Goal: Information Seeking & Learning: Find specific fact

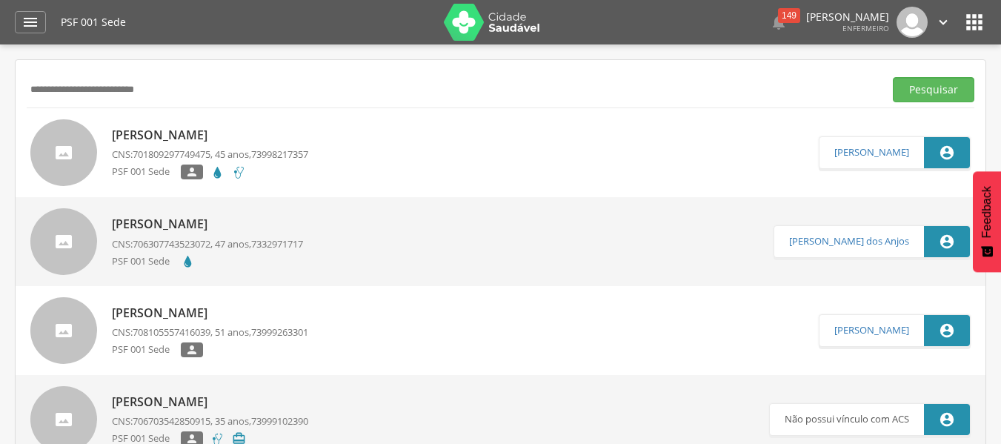
click at [0, 99] on div " Supervisão  Distritos  Ubs Coordenador: - Caravelas / BA Intervalo de Tempo…" at bounding box center [500, 266] width 1001 height 444
click at [893, 77] on button "Pesquisar" at bounding box center [934, 89] width 82 height 25
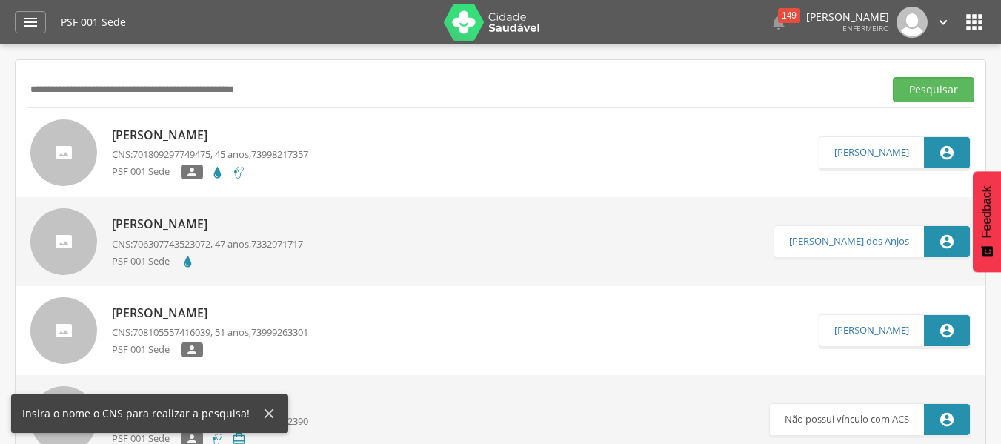
click at [112, 87] on input "text" at bounding box center [452, 89] width 851 height 25
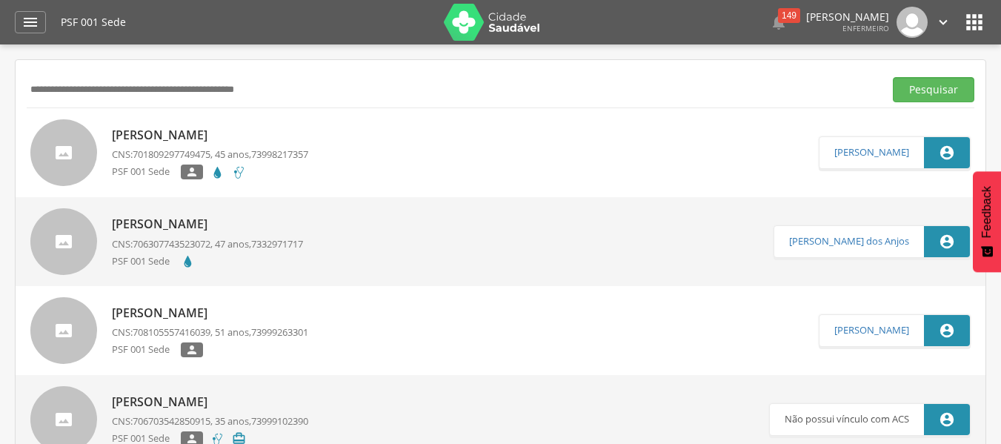
paste input "**********"
click at [893, 77] on button "Pesquisar" at bounding box center [934, 89] width 82 height 25
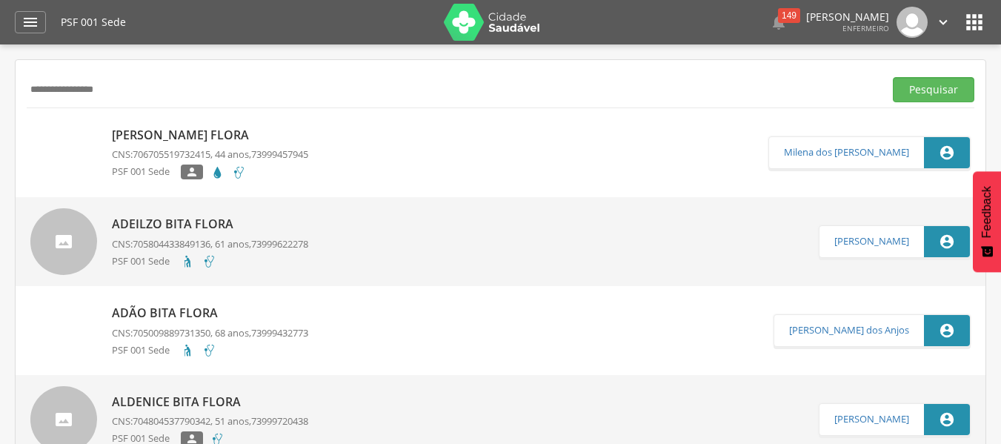
click at [213, 147] on div "[PERSON_NAME] Flora CNS: 706705519732415 , 44 anos, 73999457945 PSF 001 Sede " at bounding box center [210, 152] width 196 height 61
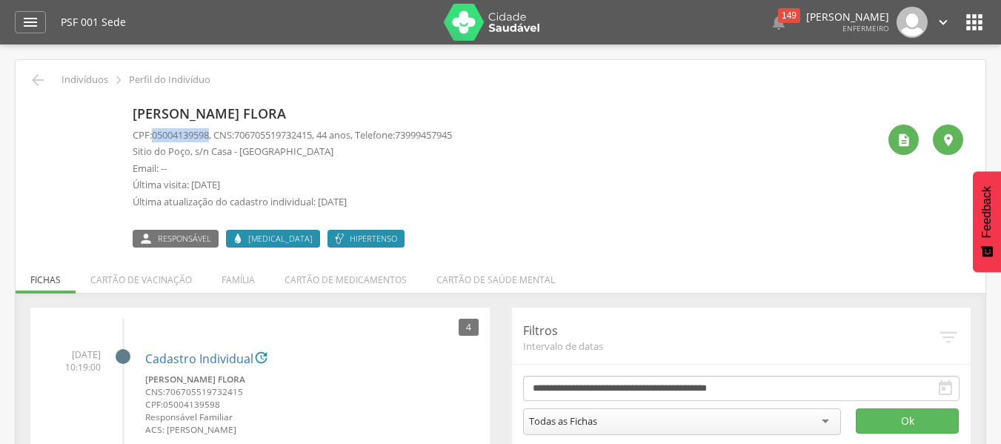
drag, startPoint x: 158, startPoint y: 134, endPoint x: 213, endPoint y: 136, distance: 54.8
click at [209, 136] on span "05004139598" at bounding box center [180, 134] width 57 height 13
copy span "05004139598"
click at [31, 77] on icon "" at bounding box center [38, 80] width 18 height 18
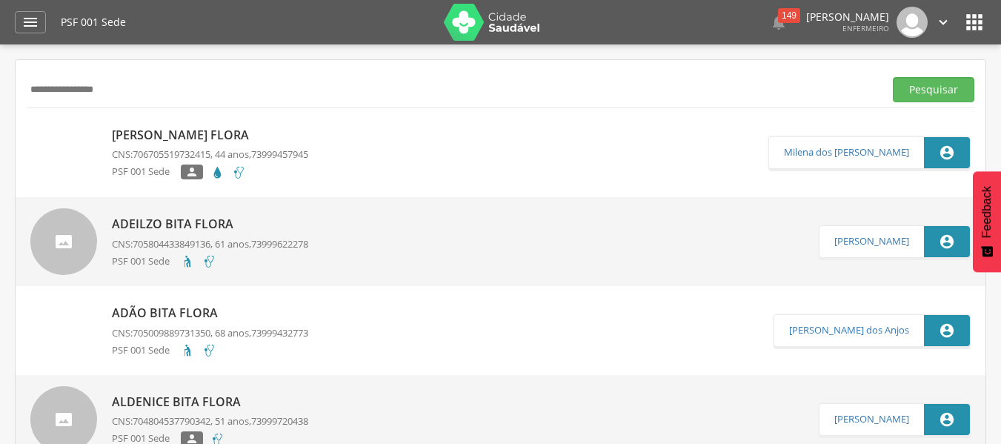
drag, startPoint x: 179, startPoint y: 91, endPoint x: 7, endPoint y: 82, distance: 171.4
click at [7, 82] on div " Supervisão  Distritos  Ubs Coordenador: - Caravelas / BA Intervalo de Tempo…" at bounding box center [500, 266] width 1001 height 444
paste input "******"
click at [893, 77] on button "Pesquisar" at bounding box center [934, 89] width 82 height 25
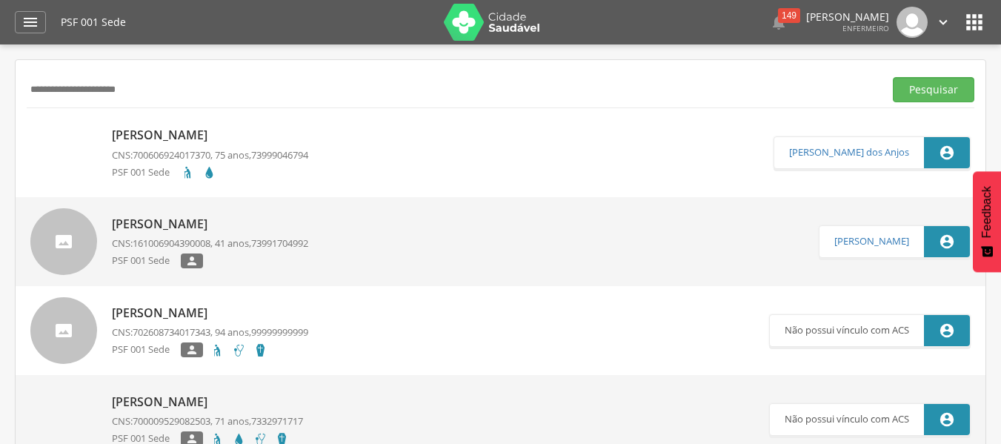
click at [186, 146] on div "[PERSON_NAME] CNS: 700606924017370 , 75 anos, 73999046794 PSF 001 Sede" at bounding box center [210, 152] width 196 height 60
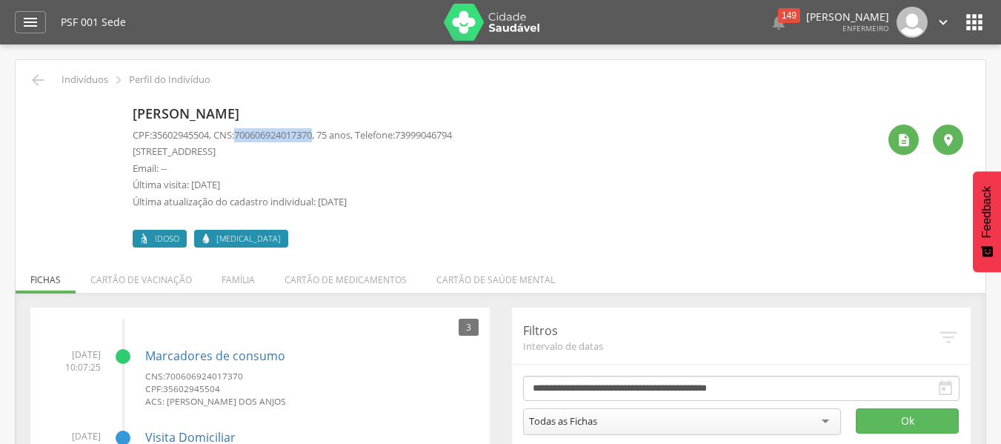
drag, startPoint x: 243, startPoint y: 136, endPoint x: 324, endPoint y: 133, distance: 80.8
click at [312, 133] on span "700606924017370" at bounding box center [273, 134] width 78 height 13
copy span "700606924017370"
click at [63, 76] on p "Indivíduos" at bounding box center [84, 80] width 47 height 12
click at [39, 82] on icon "" at bounding box center [38, 80] width 18 height 18
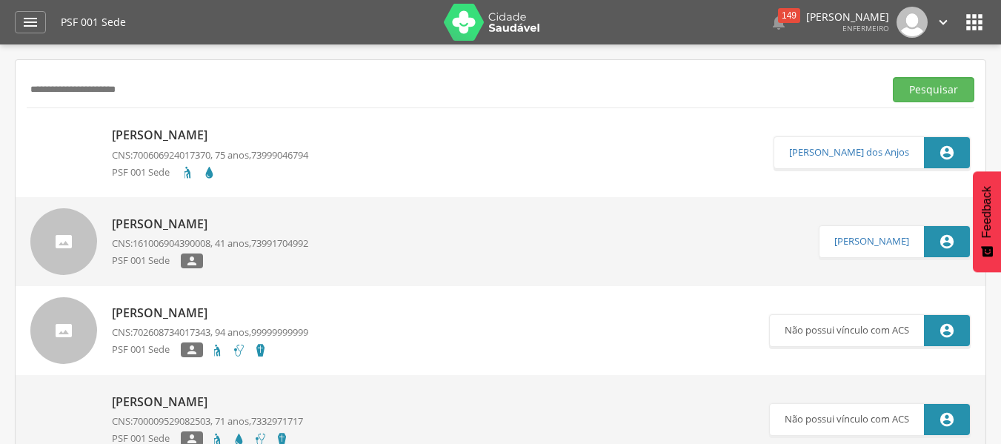
drag, startPoint x: 230, startPoint y: 99, endPoint x: 40, endPoint y: 96, distance: 190.4
click at [39, 96] on input "**********" at bounding box center [452, 89] width 851 height 25
paste input "text"
click at [893, 77] on button "Pesquisar" at bounding box center [934, 89] width 82 height 25
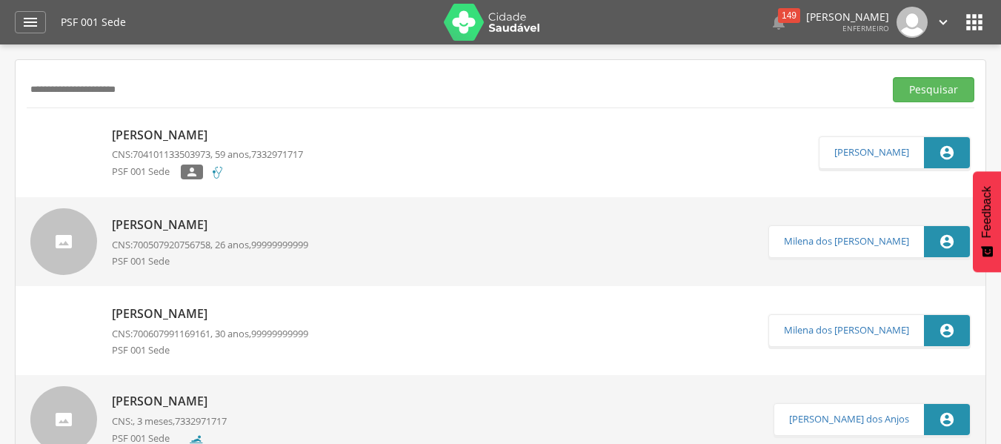
click at [33, 91] on input "**********" at bounding box center [452, 89] width 851 height 25
click at [893, 77] on button "Pesquisar" at bounding box center [934, 89] width 82 height 25
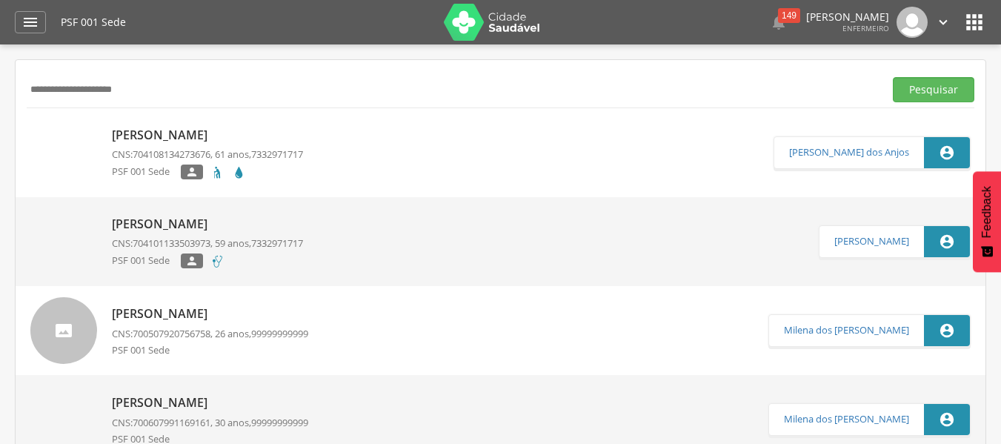
click at [156, 131] on p "[PERSON_NAME]" at bounding box center [207, 135] width 191 height 17
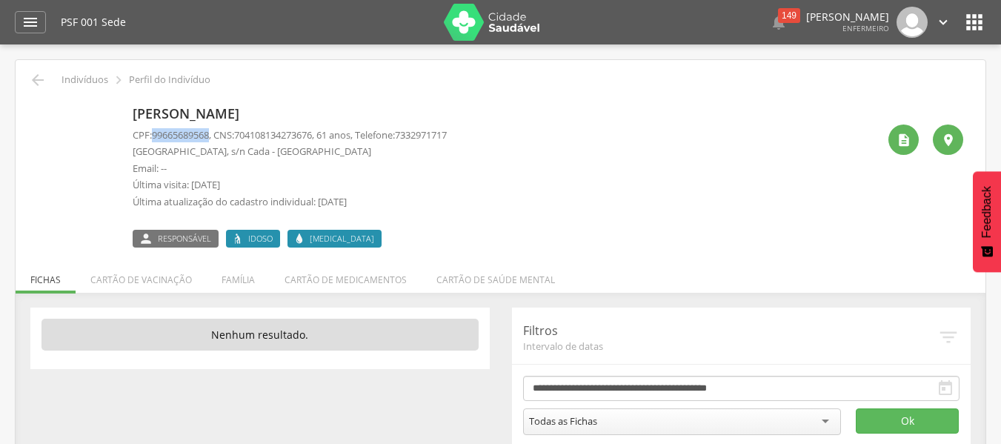
drag, startPoint x: 156, startPoint y: 136, endPoint x: 214, endPoint y: 135, distance: 58.6
click at [209, 135] on span "99665689568" at bounding box center [180, 134] width 57 height 13
copy span "99665689568"
drag, startPoint x: 245, startPoint y: 131, endPoint x: 325, endPoint y: 130, distance: 80.8
click at [312, 130] on span "704108134273676" at bounding box center [273, 134] width 78 height 13
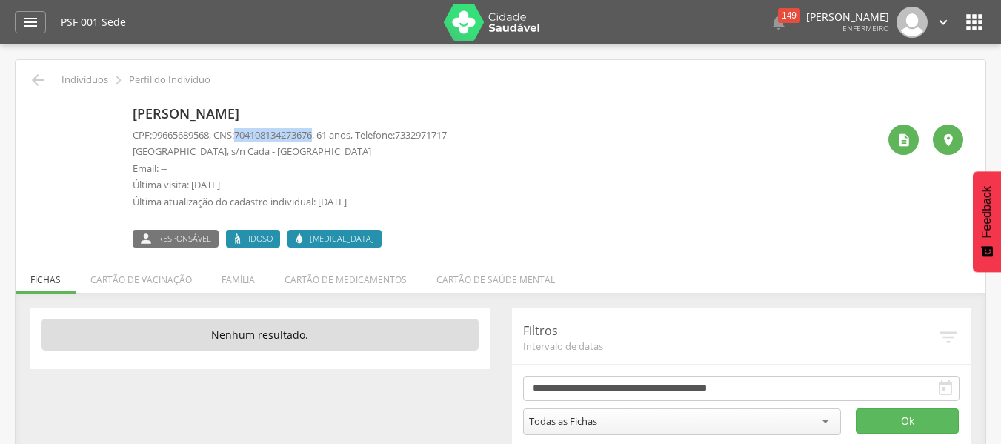
copy span "704108134273676"
click at [59, 80] on div " Indivíduos  Perfil do Indivíduo" at bounding box center [501, 80] width 948 height 18
click at [42, 80] on icon "" at bounding box center [38, 80] width 18 height 18
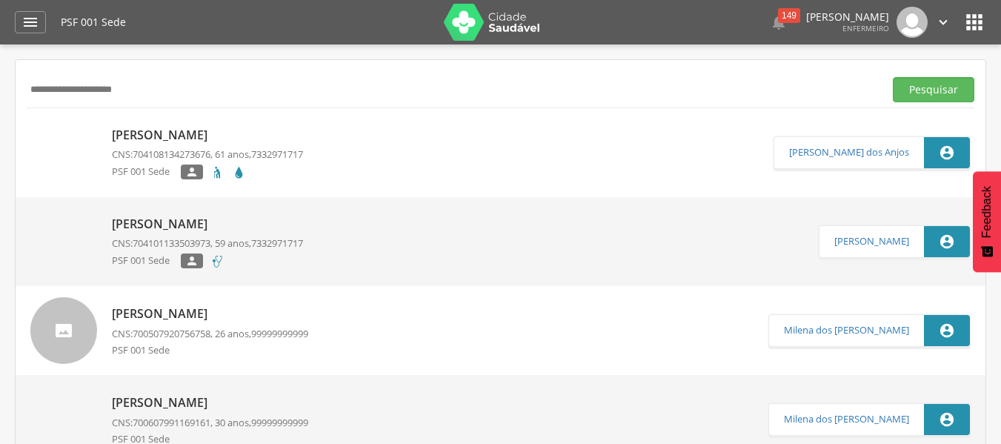
drag, startPoint x: 173, startPoint y: 84, endPoint x: 27, endPoint y: 95, distance: 146.3
click at [27, 95] on input "**********" at bounding box center [452, 89] width 851 height 25
paste input "*******"
click at [893, 77] on button "Pesquisar" at bounding box center [934, 89] width 82 height 25
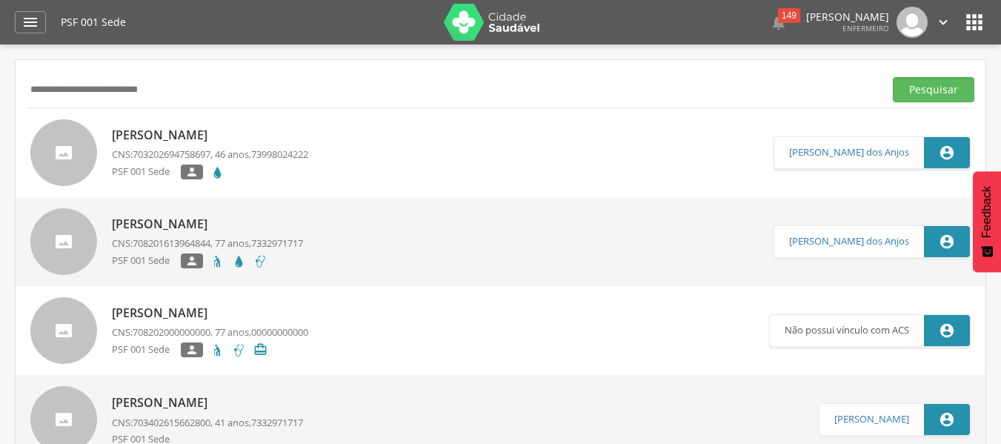
click at [208, 138] on p "[PERSON_NAME]" at bounding box center [210, 135] width 196 height 17
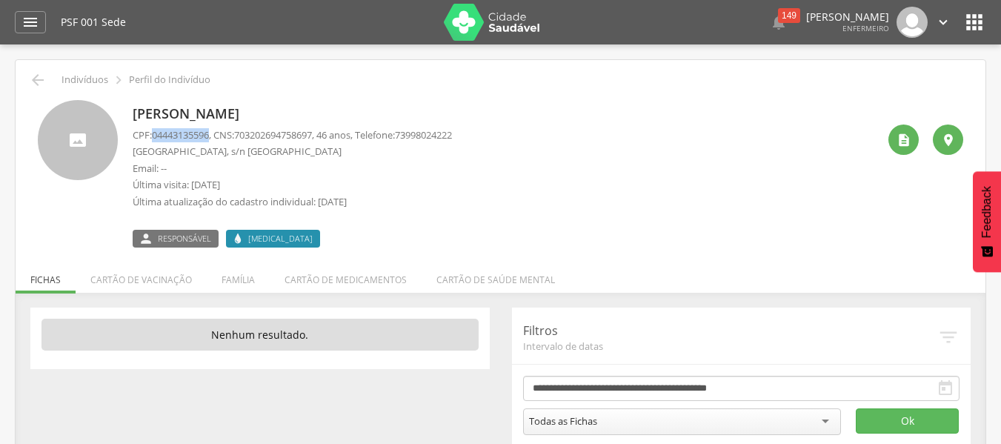
drag, startPoint x: 153, startPoint y: 134, endPoint x: 214, endPoint y: 131, distance: 61.6
click at [214, 131] on p "CPF: 04443135596 , CNS: [PHONE_NUMBER] , 46 anos, Telefone: [PHONE_NUMBER]" at bounding box center [292, 135] width 319 height 14
copy p "04443135596"
drag, startPoint x: 245, startPoint y: 133, endPoint x: 327, endPoint y: 134, distance: 81.5
click at [327, 134] on p "CPF: 04443135596 , CNS: [PHONE_NUMBER] , 46 anos, Telefone: [PHONE_NUMBER]" at bounding box center [292, 135] width 319 height 14
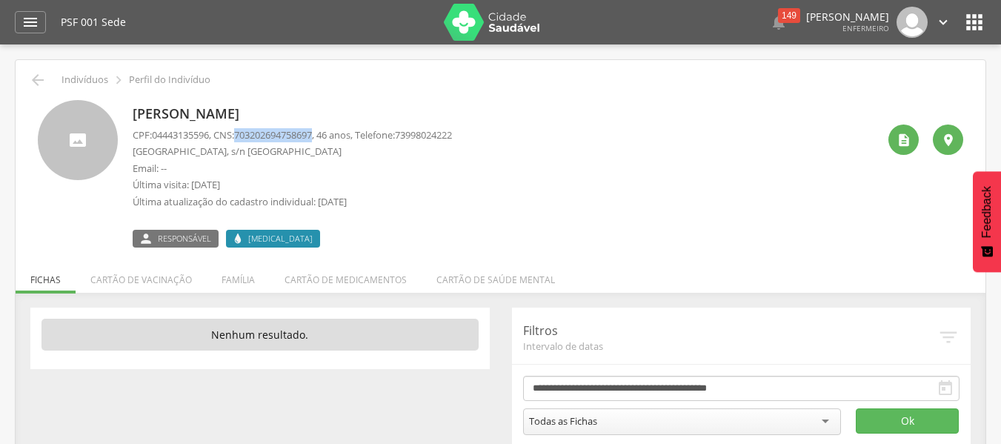
copy span "703202694758697"
click at [33, 74] on icon "" at bounding box center [38, 80] width 18 height 18
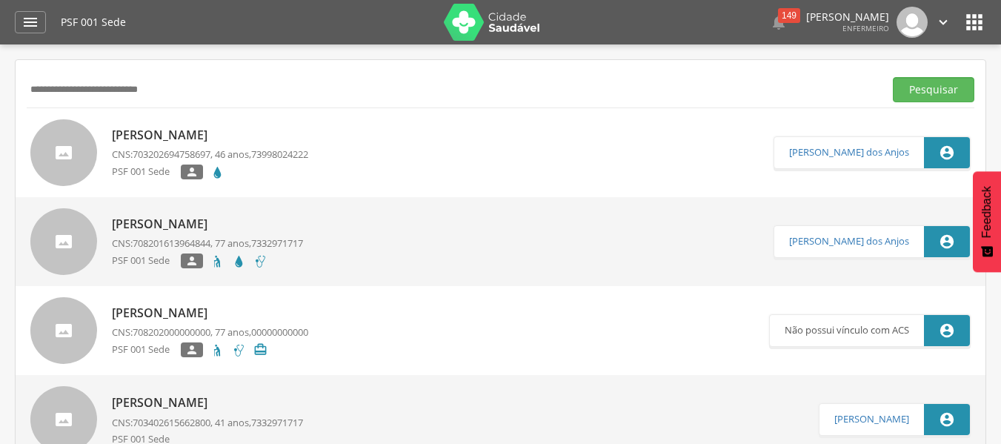
drag, startPoint x: 216, startPoint y: 82, endPoint x: 21, endPoint y: 87, distance: 194.9
paste input "text"
click at [893, 77] on button "Pesquisar" at bounding box center [934, 89] width 82 height 25
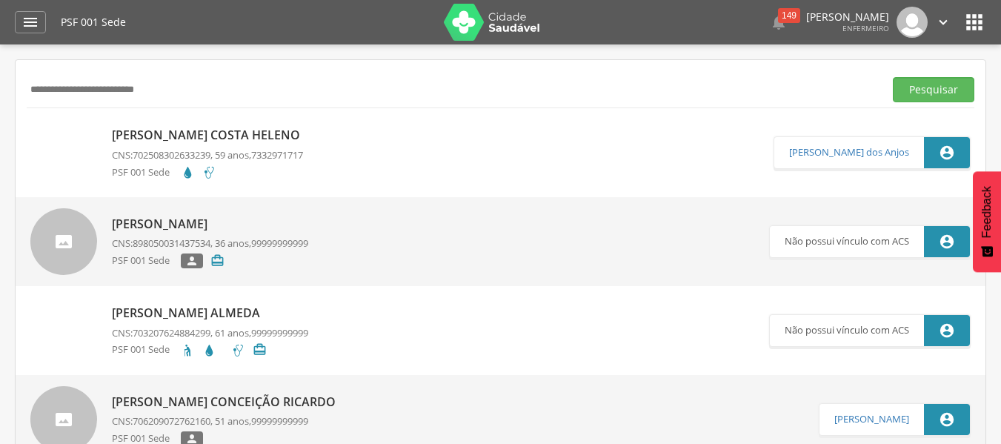
click at [198, 130] on p "[PERSON_NAME] Costa Heleno" at bounding box center [210, 135] width 196 height 17
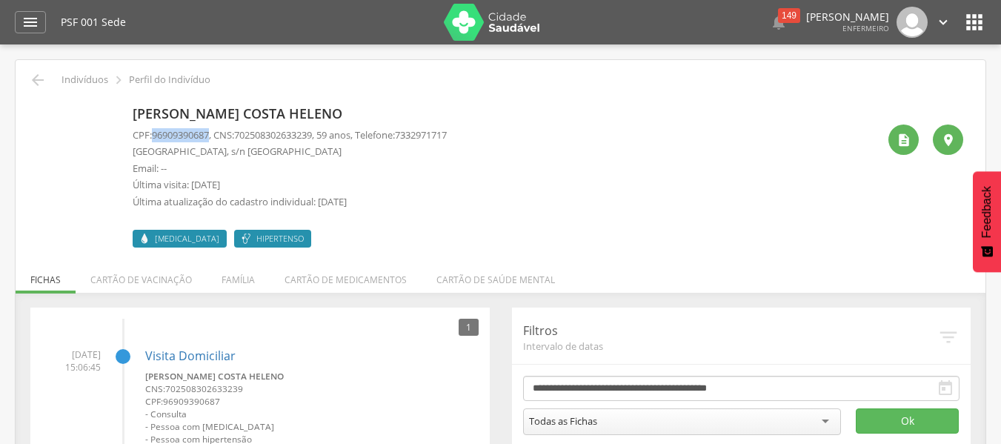
drag, startPoint x: 155, startPoint y: 133, endPoint x: 218, endPoint y: 130, distance: 63.1
click at [209, 134] on span "96909390687" at bounding box center [180, 134] width 57 height 13
copy span "96909390687"
click at [46, 73] on icon "" at bounding box center [38, 80] width 18 height 18
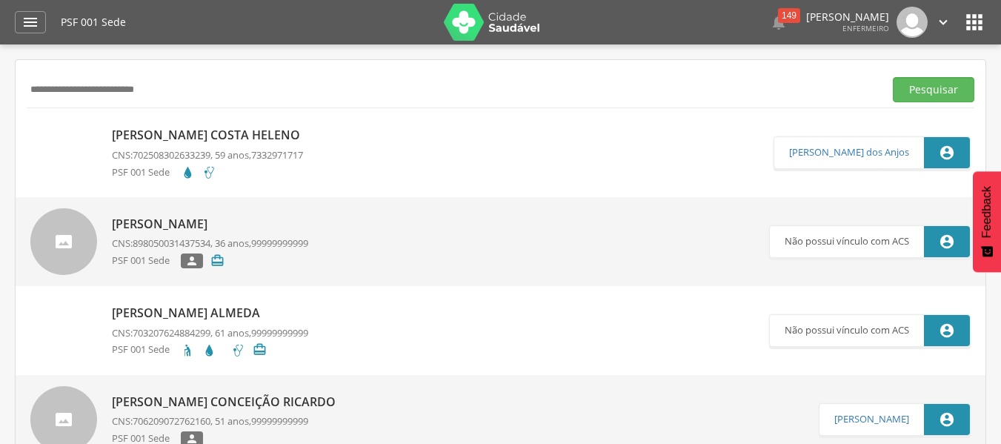
drag, startPoint x: 247, startPoint y: 90, endPoint x: 22, endPoint y: 84, distance: 224.6
paste input "text"
click at [893, 77] on button "Pesquisar" at bounding box center [934, 89] width 82 height 25
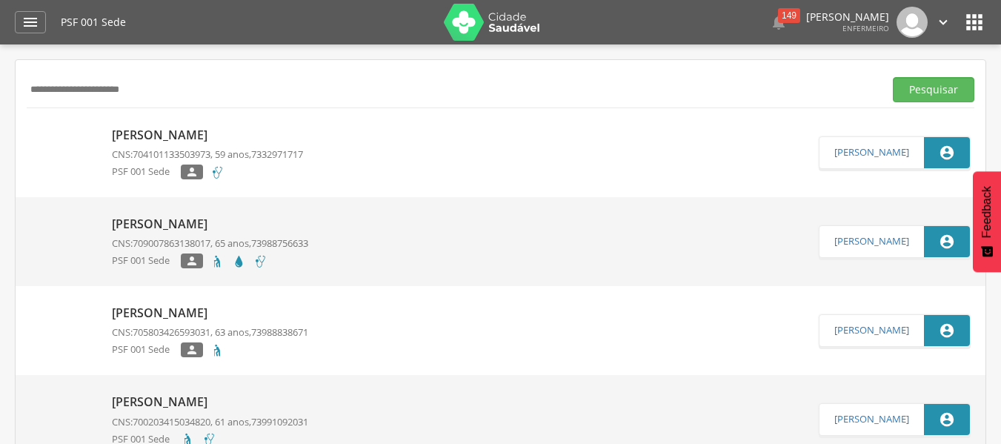
click at [144, 153] on span "704101133503973" at bounding box center [172, 153] width 78 height 13
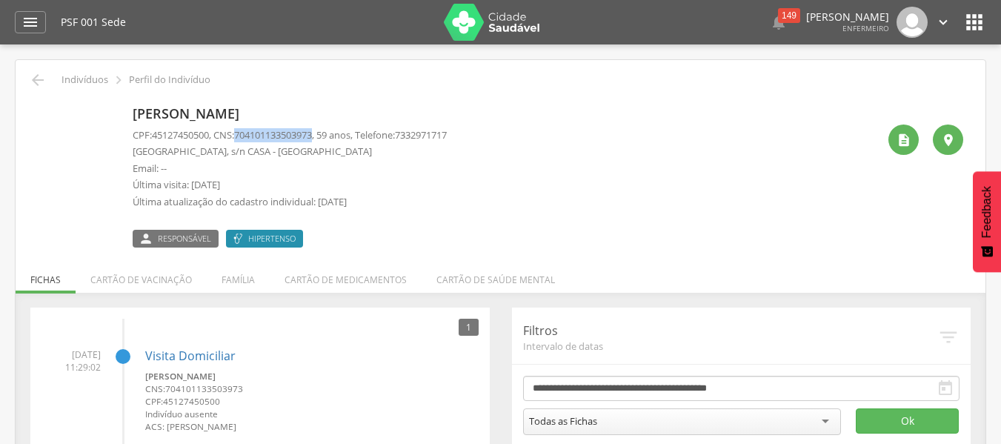
drag, startPoint x: 246, startPoint y: 133, endPoint x: 405, endPoint y: 142, distance: 159.6
click at [326, 136] on p "CPF: 45127450500 , CNS: [PHONE_NUMBER] , 59 anos, Telefone: [PHONE_NUMBER]" at bounding box center [290, 135] width 314 height 14
copy span "704101133503973"
click at [38, 80] on icon "" at bounding box center [38, 80] width 18 height 18
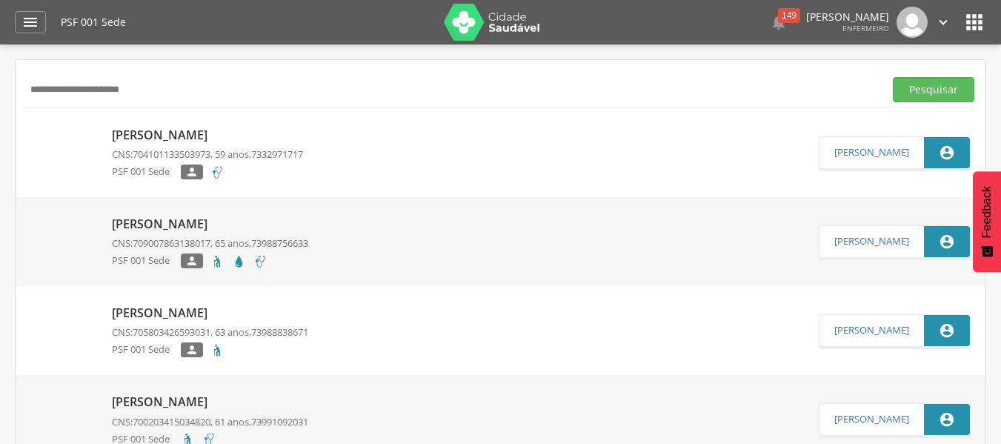
drag, startPoint x: 193, startPoint y: 92, endPoint x: 0, endPoint y: 87, distance: 192.7
click at [0, 87] on div " Supervisão  Distritos  Ubs Coordenador: - Caravelas / BA Intervalo de Tempo…" at bounding box center [500, 266] width 1001 height 444
paste input "*"
click at [893, 77] on button "Pesquisar" at bounding box center [934, 89] width 82 height 25
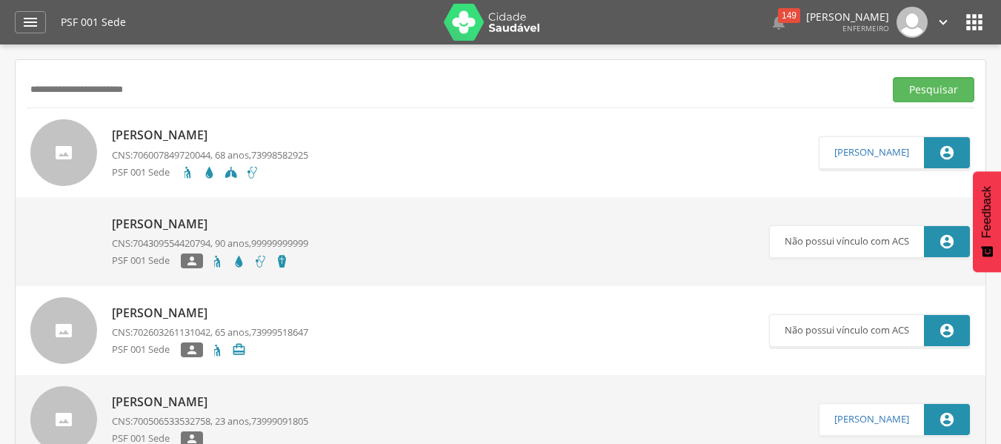
click at [203, 128] on p "[PERSON_NAME]" at bounding box center [210, 135] width 196 height 17
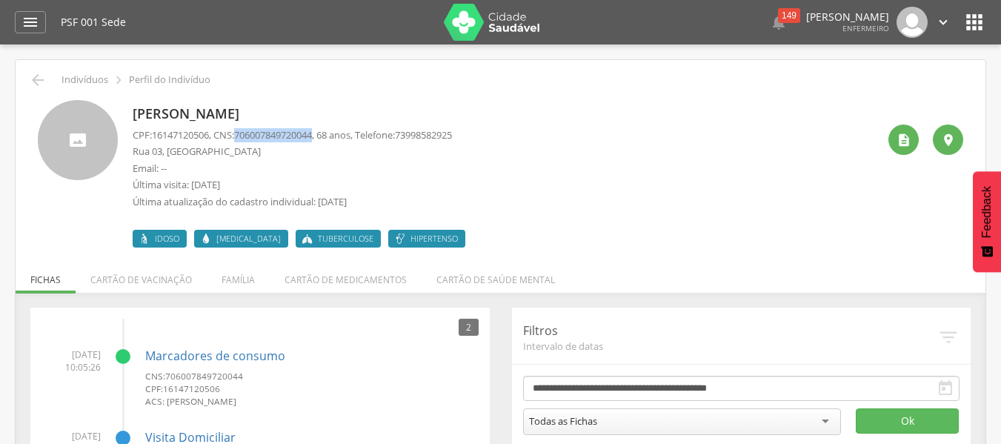
drag, startPoint x: 245, startPoint y: 136, endPoint x: 325, endPoint y: 131, distance: 80.2
click at [312, 131] on span "706007849720044" at bounding box center [273, 134] width 78 height 13
copy span "706007849720044"
click at [30, 75] on icon "" at bounding box center [38, 80] width 18 height 18
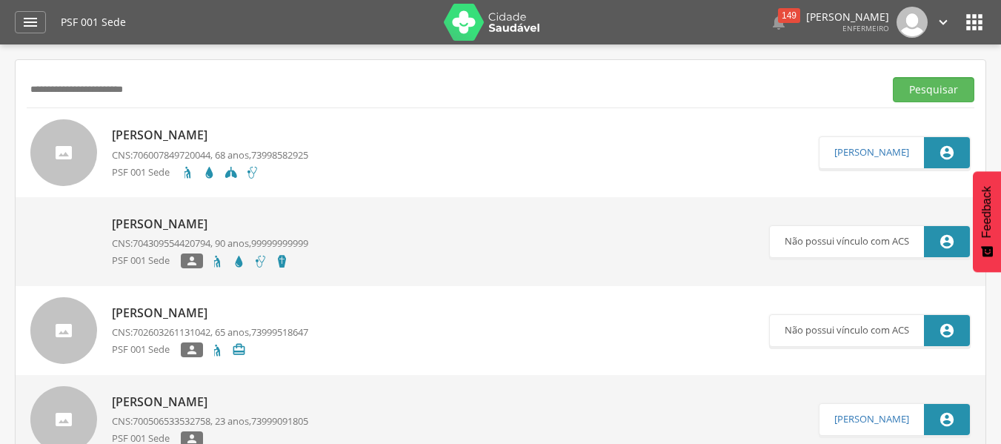
drag, startPoint x: 230, startPoint y: 89, endPoint x: 0, endPoint y: 83, distance: 230.5
click at [0, 83] on div " Supervisão  Distritos  Ubs Coordenador: - Caravelas / BA Intervalo de Tempo…" at bounding box center [500, 266] width 1001 height 444
paste input "text"
click at [893, 77] on button "Pesquisar" at bounding box center [934, 89] width 82 height 25
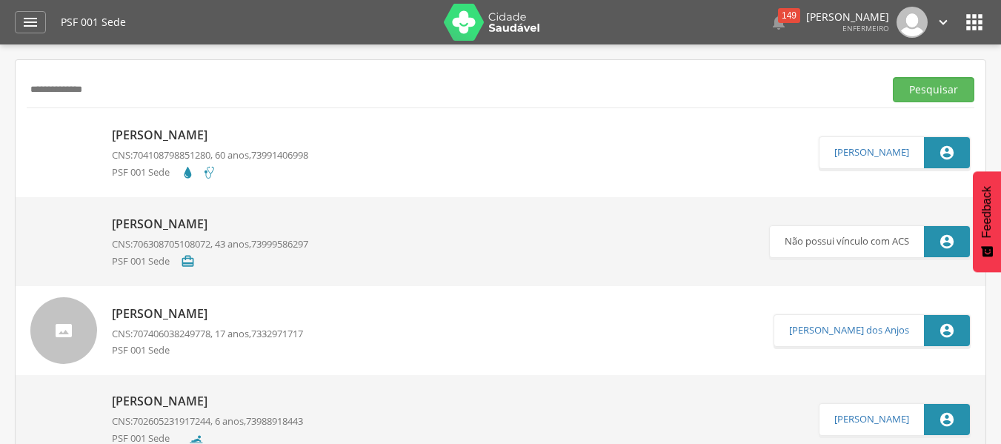
click at [227, 145] on div "[PERSON_NAME] CNS: 704108798851280 , 60 anos, 73991406998 PSF 001 Sede" at bounding box center [210, 152] width 196 height 60
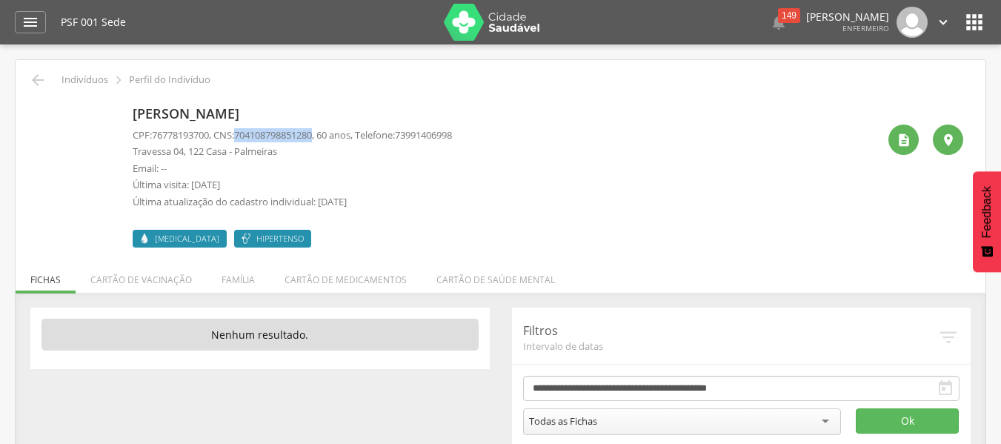
drag, startPoint x: 244, startPoint y: 135, endPoint x: 325, endPoint y: 133, distance: 80.8
click at [312, 133] on span "704108798851280" at bounding box center [273, 134] width 78 height 13
click at [34, 82] on icon "" at bounding box center [38, 80] width 18 height 18
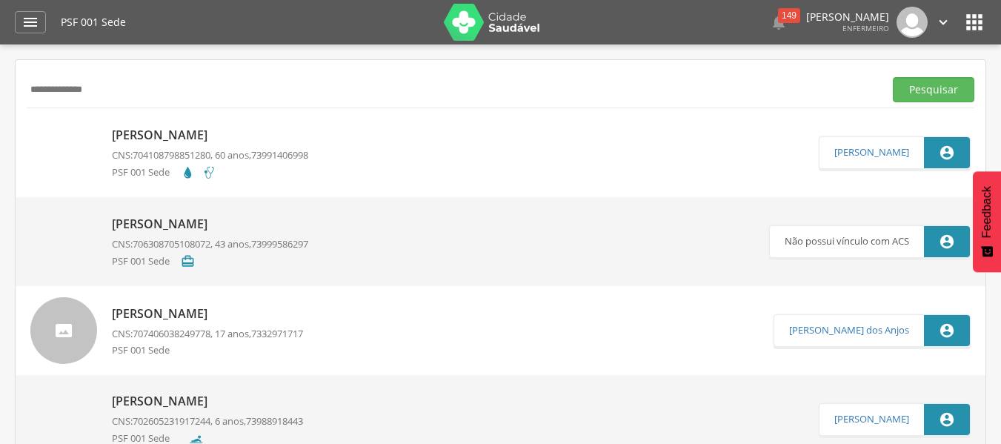
drag, startPoint x: 142, startPoint y: 88, endPoint x: 26, endPoint y: 70, distance: 117.8
paste input "*********"
click at [893, 77] on button "Pesquisar" at bounding box center [934, 89] width 82 height 25
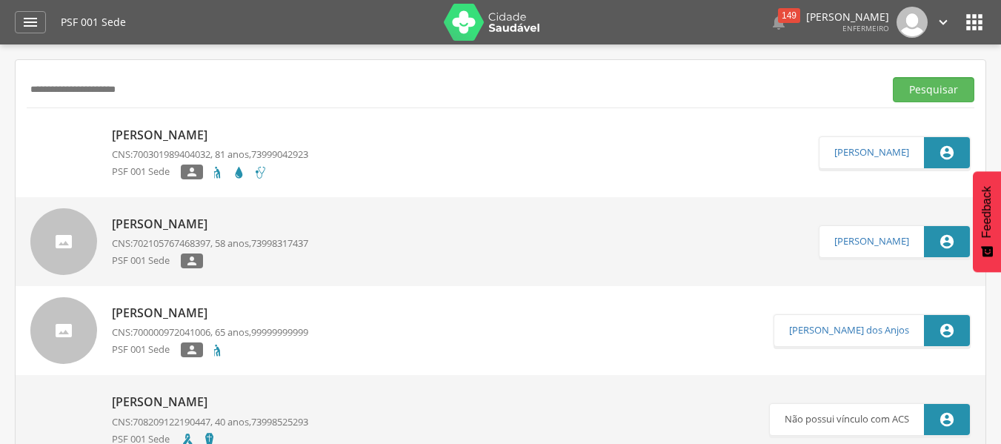
click at [30, 127] on img at bounding box center [30, 127] width 0 height 0
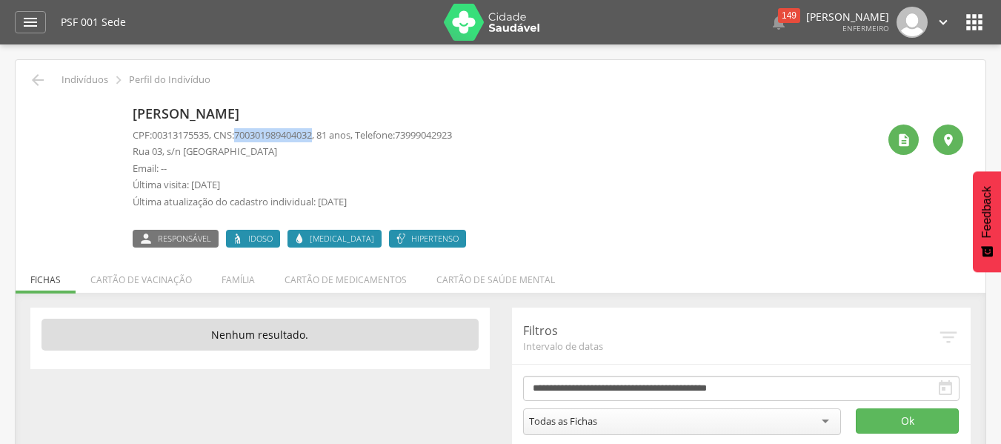
drag, startPoint x: 246, startPoint y: 135, endPoint x: 326, endPoint y: 139, distance: 80.1
click at [326, 139] on p "CPF: 00313175535 , CNS: [PHONE_NUMBER] , 81 anos, Telefone: [PHONE_NUMBER]" at bounding box center [292, 135] width 319 height 14
click at [27, 81] on div " Indivíduos  Perfil do Indivíduo" at bounding box center [501, 80] width 948 height 18
click at [40, 79] on icon "" at bounding box center [38, 80] width 18 height 18
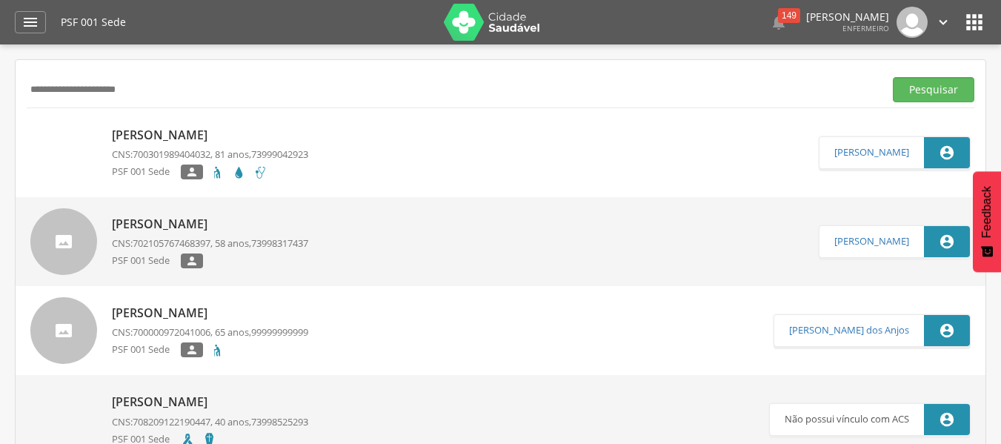
drag, startPoint x: 204, startPoint y: 90, endPoint x: 23, endPoint y: 96, distance: 180.9
type input "**********"
click at [893, 77] on button "Pesquisar" at bounding box center [934, 89] width 82 height 25
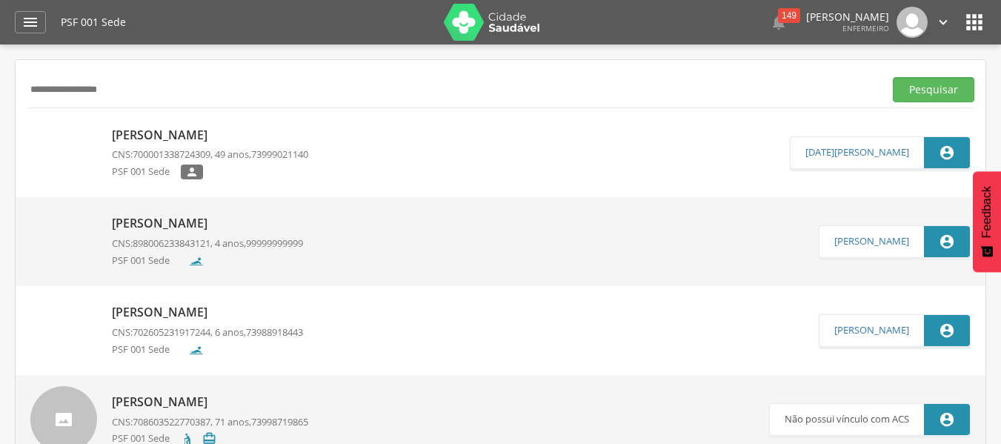
click at [105, 133] on link "[PERSON_NAME] CNS: 700001338724309 , 49 anos, 73999021140 PSF 001 Sede " at bounding box center [409, 152] width 759 height 67
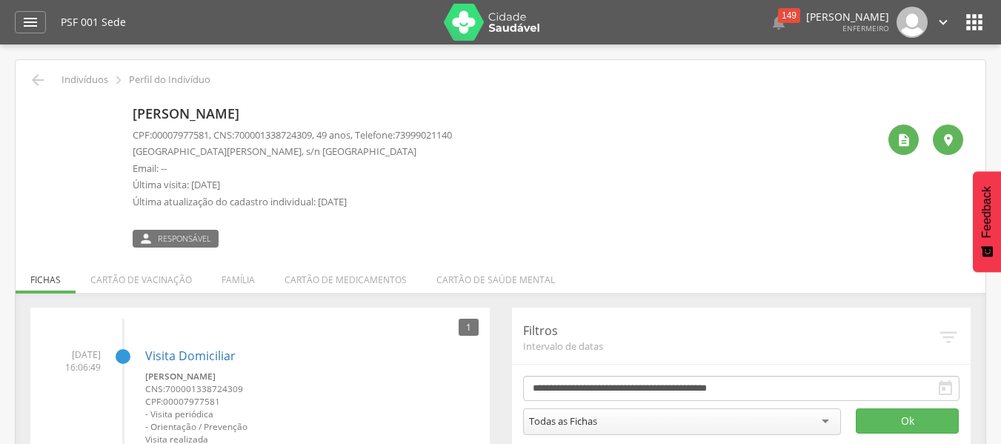
drag, startPoint x: 273, startPoint y: 112, endPoint x: 130, endPoint y: 121, distance: 143.3
click at [130, 121] on div "[PERSON_NAME] CPF: 00007977581 , CNS: [PHONE_NUMBER] , 49 anos, Telefone: [PHON…" at bounding box center [500, 173] width 925 height 147
click at [224, 147] on p "[GEOGRAPHIC_DATA][PERSON_NAME], s/n [GEOGRAPHIC_DATA]" at bounding box center [292, 151] width 319 height 14
drag, startPoint x: 245, startPoint y: 136, endPoint x: 325, endPoint y: 136, distance: 80.8
click at [312, 136] on span "700001338724309" at bounding box center [273, 134] width 78 height 13
